Goal: Task Accomplishment & Management: Manage account settings

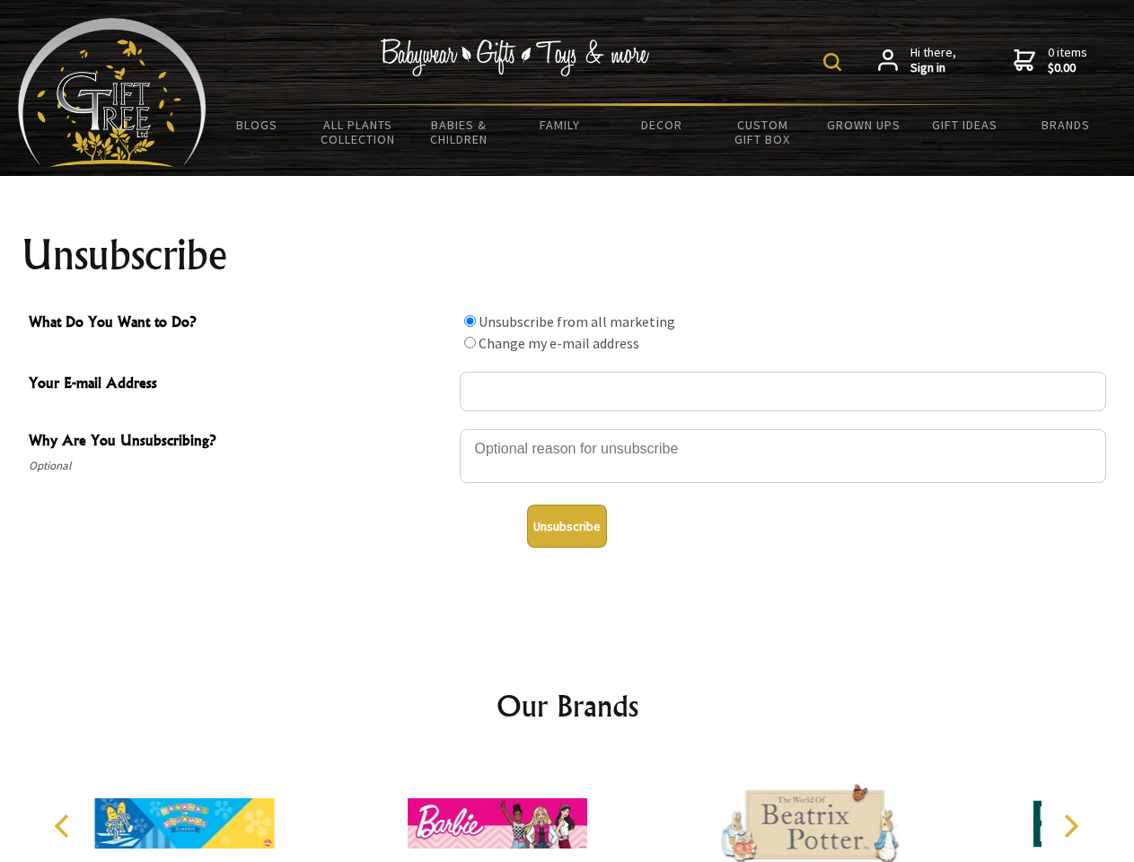
click at [835, 62] on img at bounding box center [832, 62] width 18 height 18
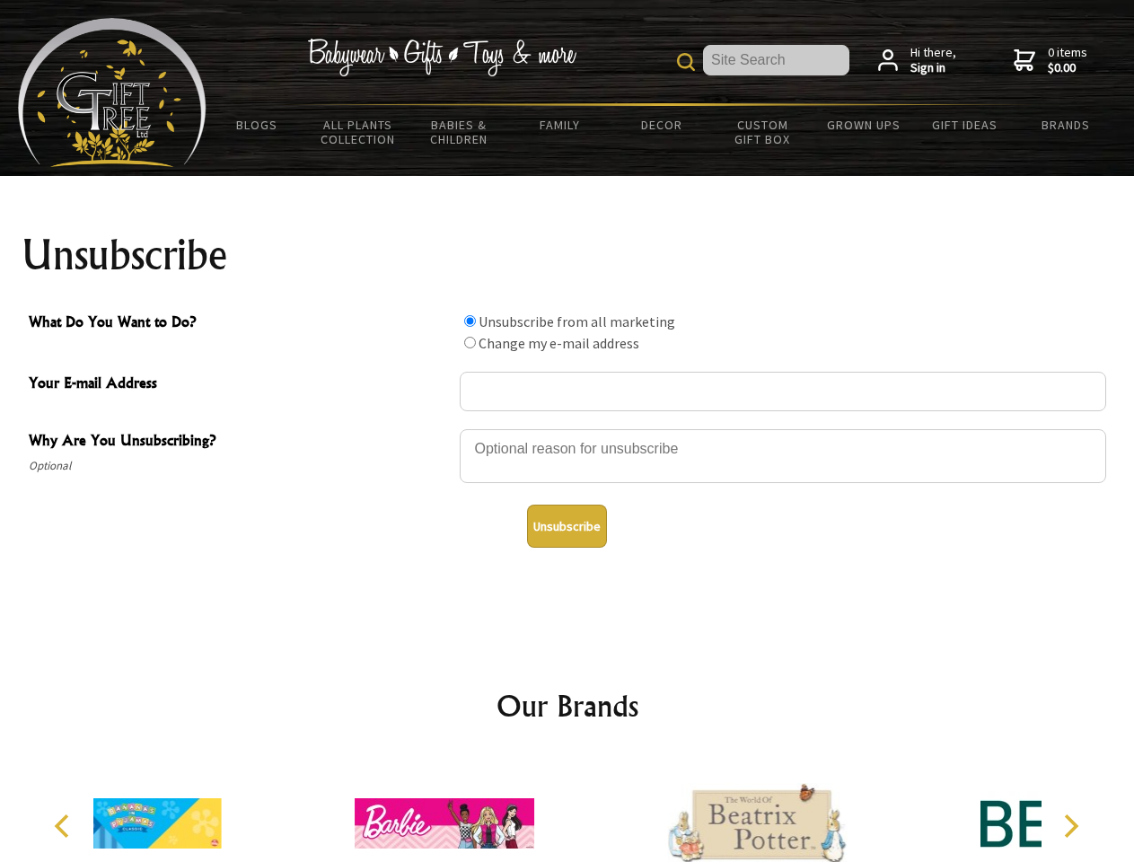
click at [567, 428] on div at bounding box center [783, 458] width 646 height 63
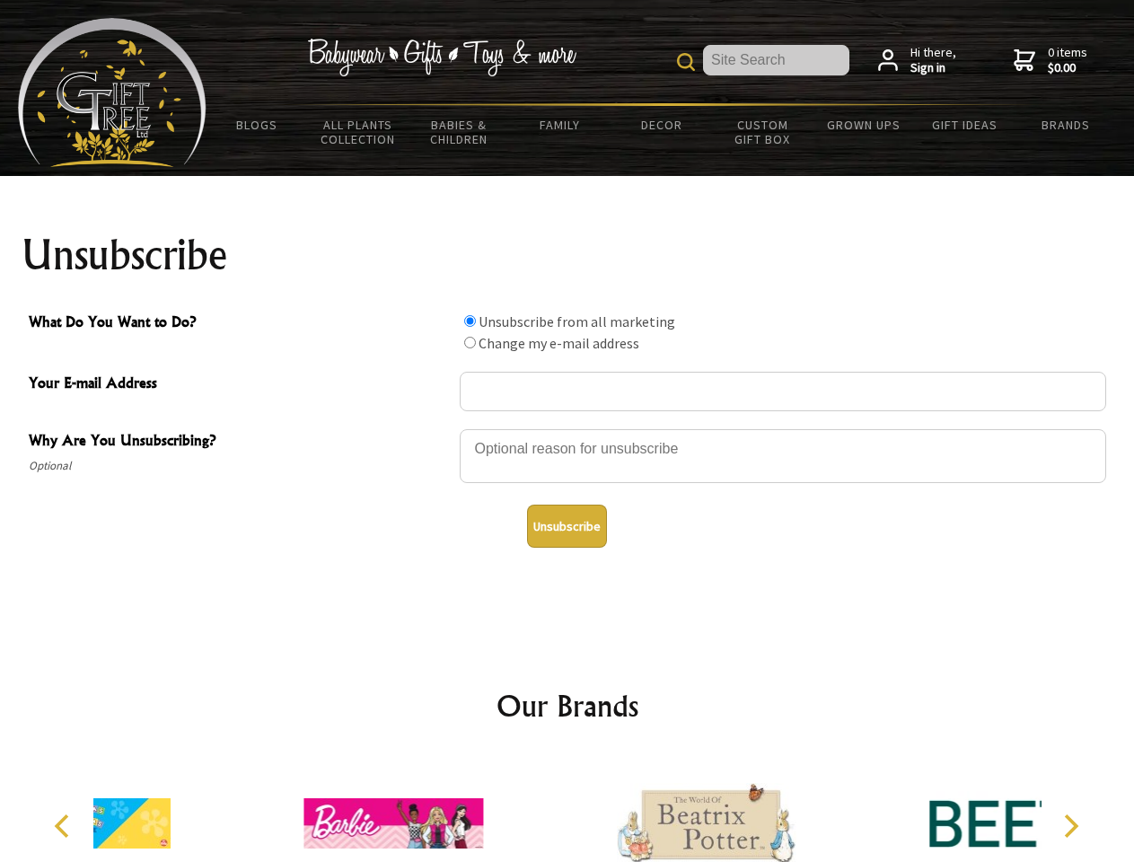
click at [470, 320] on input "What Do You Want to Do?" at bounding box center [470, 321] width 12 height 12
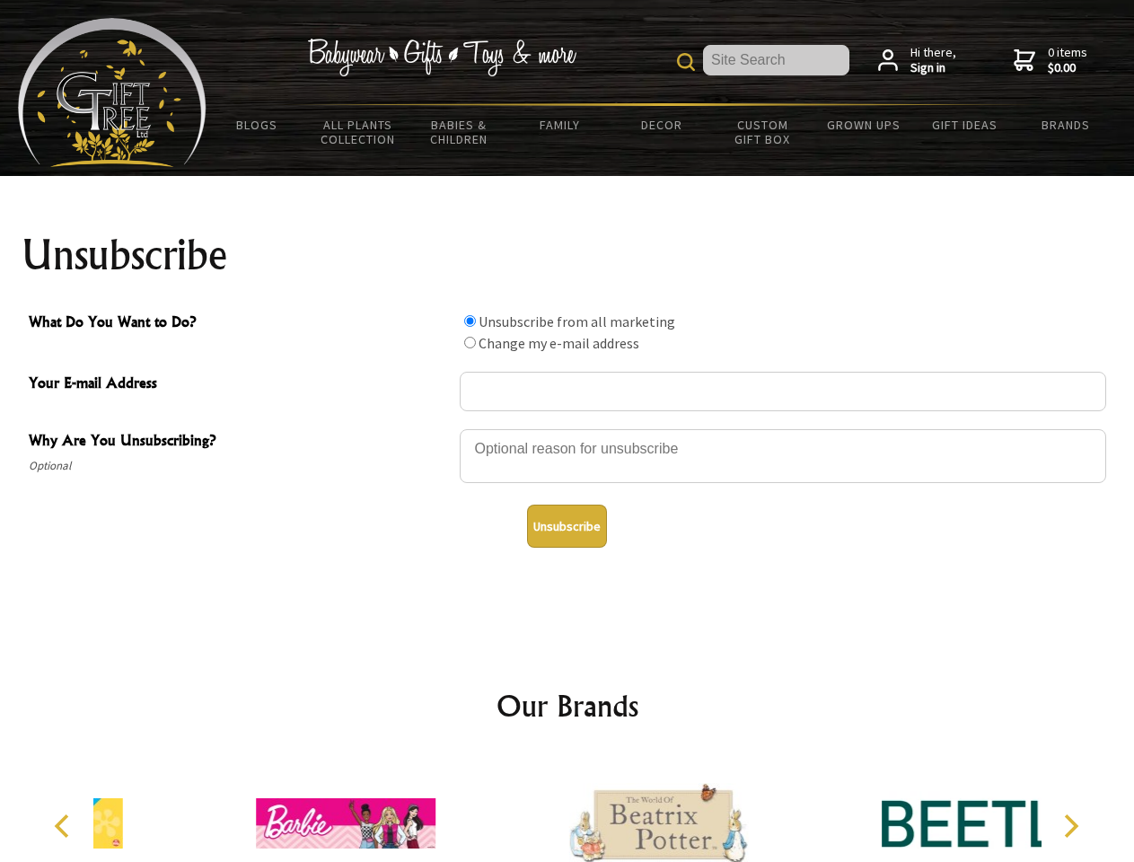
click at [470, 342] on input "What Do You Want to Do?" at bounding box center [470, 343] width 12 height 12
radio input "true"
click at [566, 526] on button "Unsubscribe" at bounding box center [567, 526] width 80 height 43
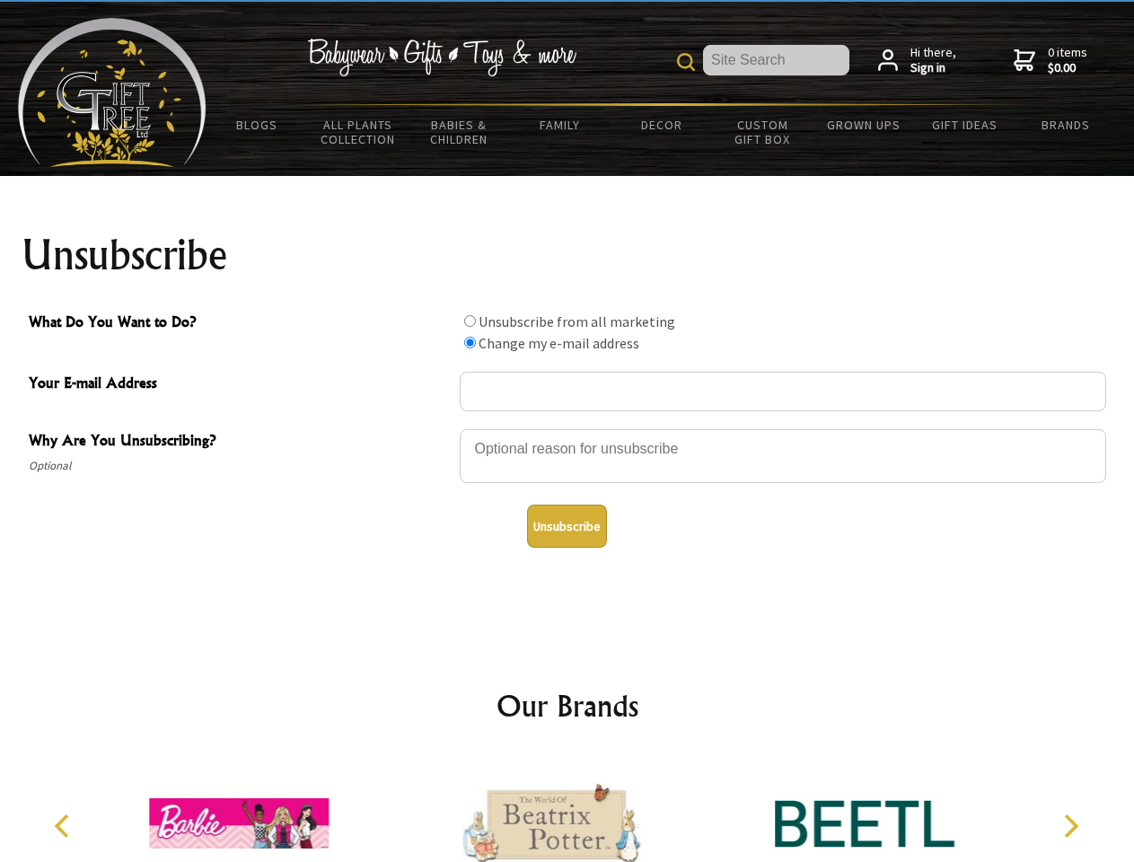
click at [65, 826] on icon "Previous" at bounding box center [63, 825] width 23 height 23
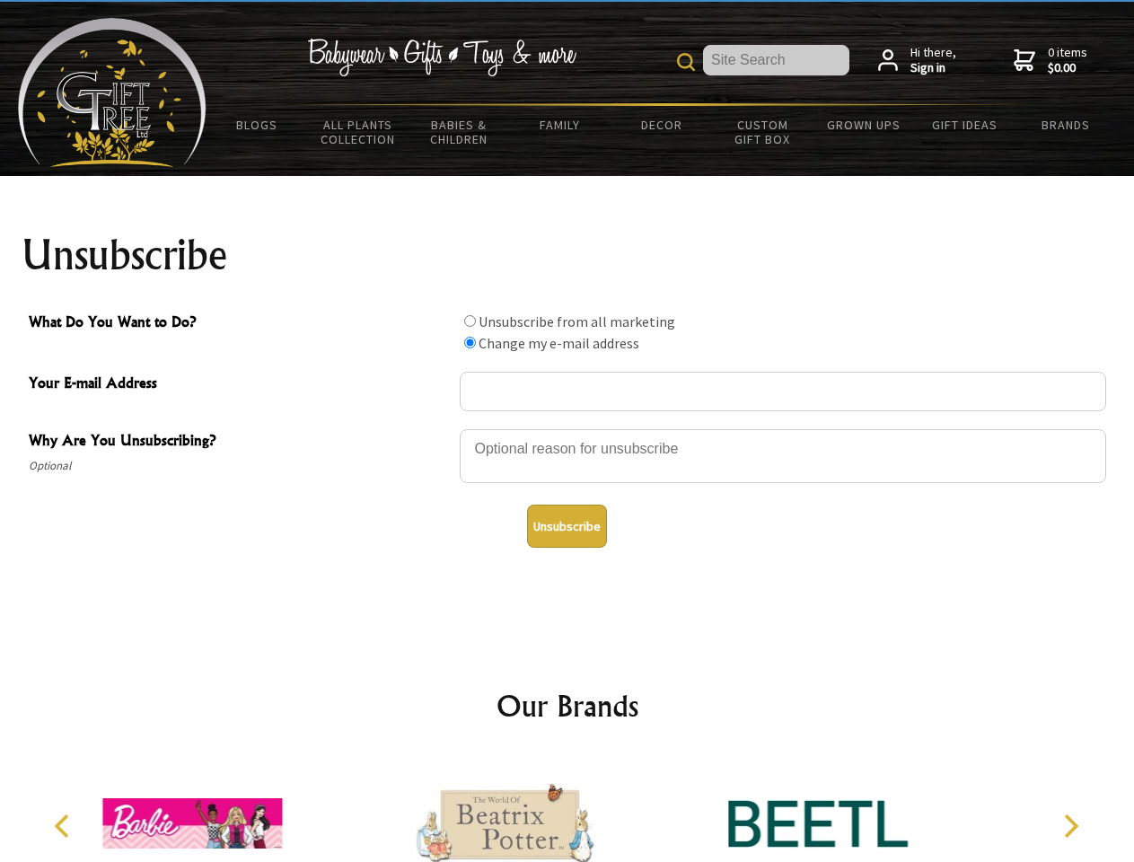
click at [1070, 826] on icon "Next" at bounding box center [1069, 825] width 23 height 23
